Goal: Check status: Check status

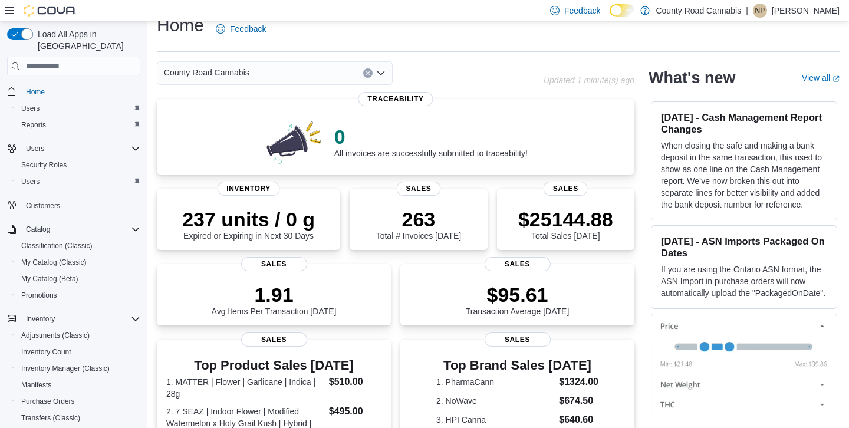
scroll to position [6, 0]
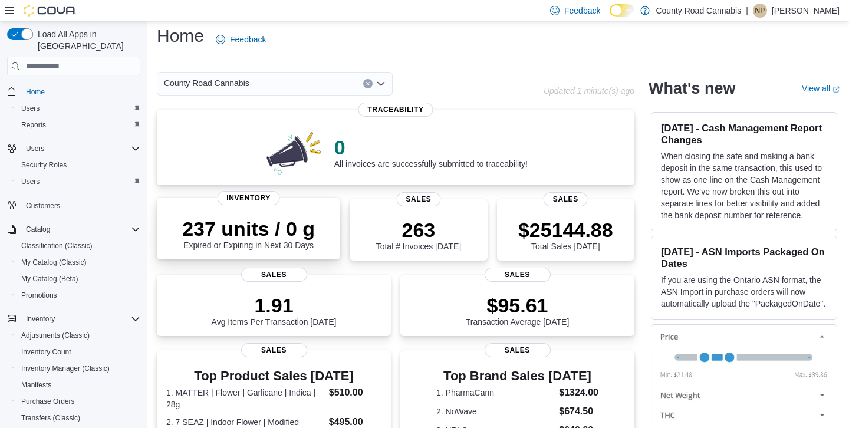
click at [296, 214] on div "237 units / 0 g Expired or Expiring in Next 30 Days" at bounding box center [248, 231] width 165 height 38
